Goal: Task Accomplishment & Management: Use online tool/utility

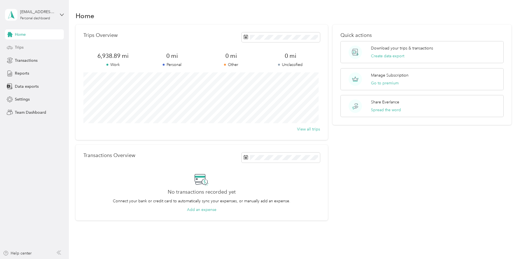
click at [23, 47] on span "Trips" at bounding box center [19, 47] width 9 height 6
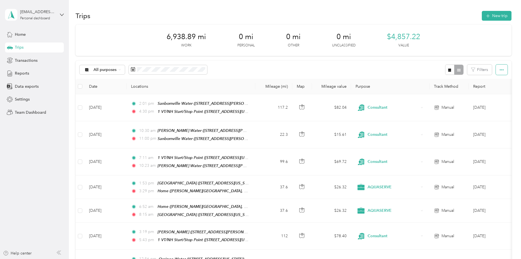
click at [499, 71] on icon "button" at bounding box center [501, 70] width 4 height 4
click at [481, 72] on button "Filters" at bounding box center [479, 70] width 25 height 10
click at [483, 112] on icon at bounding box center [482, 112] width 3 height 3
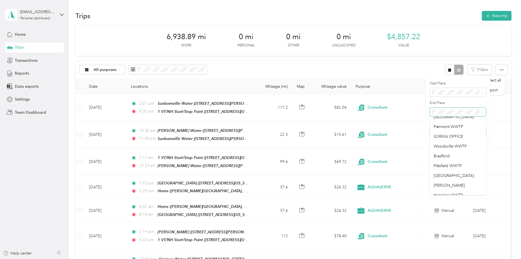
scroll to position [228, 0]
click at [459, 149] on ol "Anywhere [GEOGRAPHIC_DATA] [GEOGRAPHIC_DATA][PERSON_NAME] Water [PERSON_NAME][G…" at bounding box center [457, 156] width 56 height 78
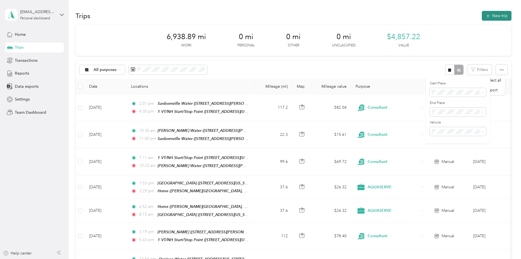
click at [505, 15] on button "New trip" at bounding box center [496, 16] width 30 height 10
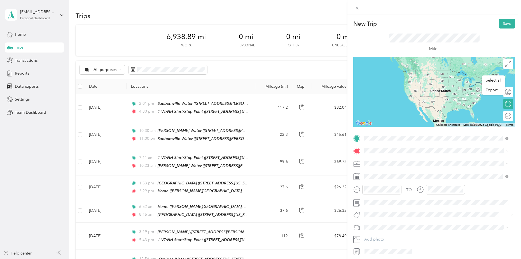
click at [376, 190] on span "[STREET_ADDRESS][US_STATE]" at bounding box center [402, 190] width 56 height 5
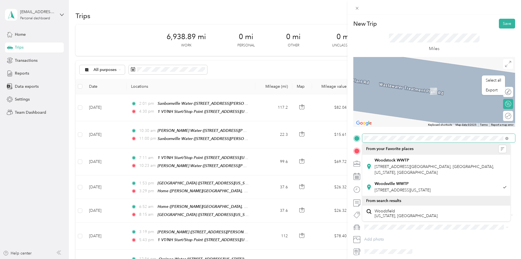
scroll to position [0, 35]
